Goal: Transaction & Acquisition: Book appointment/travel/reservation

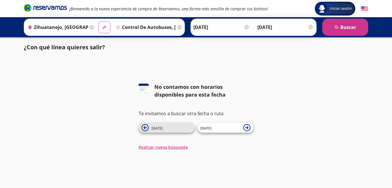
click at [148, 128] on icon at bounding box center [144, 127] width 7 height 7
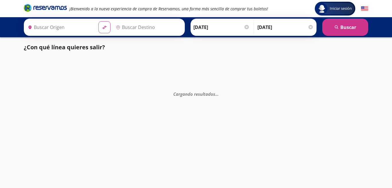
type input "Central de Autobuses, [GEOGRAPHIC_DATA]"
type input "Zihuatanejo, [GEOGRAPHIC_DATA]"
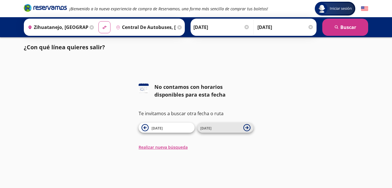
click at [231, 129] on span "[DATE]" at bounding box center [220, 128] width 40 height 7
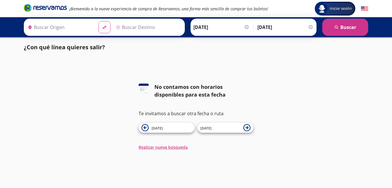
type input "Zihuatanejo, [GEOGRAPHIC_DATA]"
type input "Central de Autobuses, [GEOGRAPHIC_DATA]"
